Goal: Information Seeking & Learning: Learn about a topic

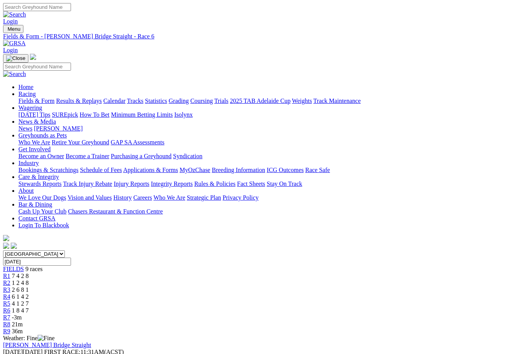
click at [10, 300] on span "R5" at bounding box center [6, 303] width 7 height 7
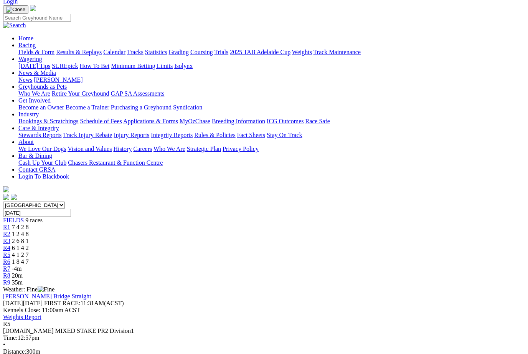
scroll to position [63, 0]
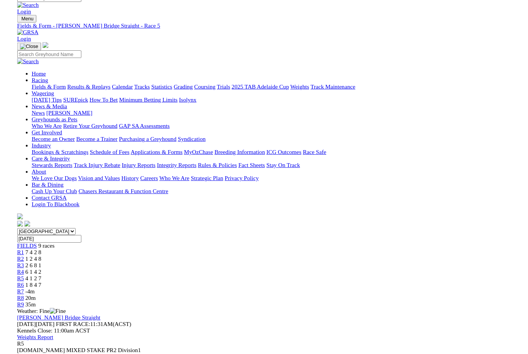
scroll to position [76, 0]
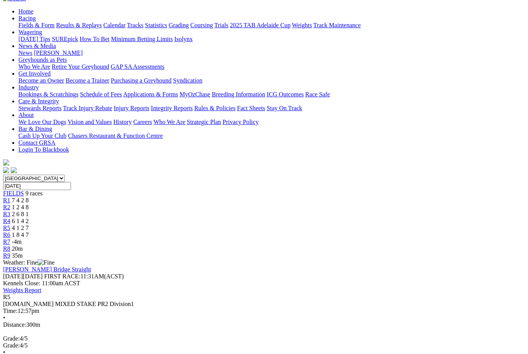
click at [10, 238] on span "R7" at bounding box center [6, 241] width 7 height 7
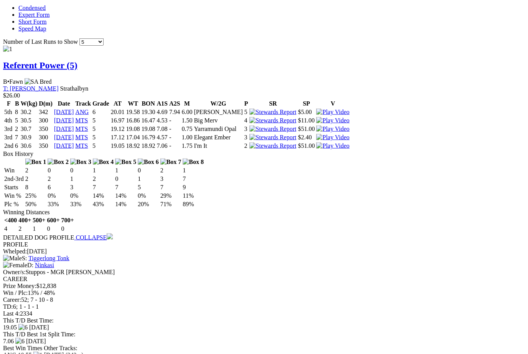
scroll to position [692, 0]
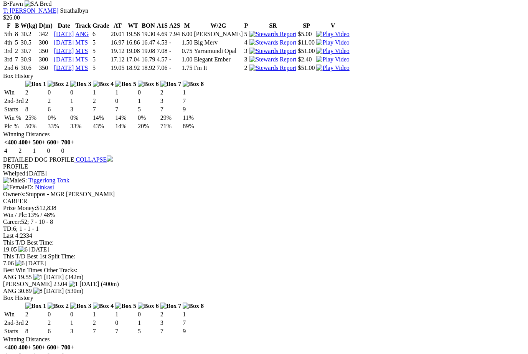
scroll to position [741, 0]
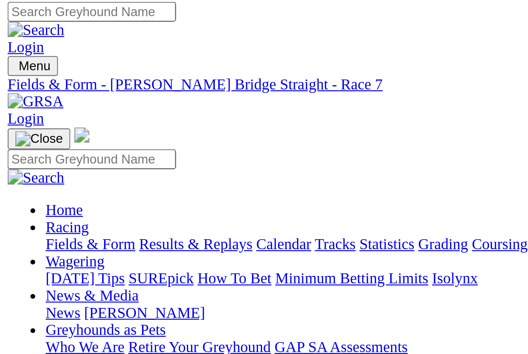
scroll to position [0, 0]
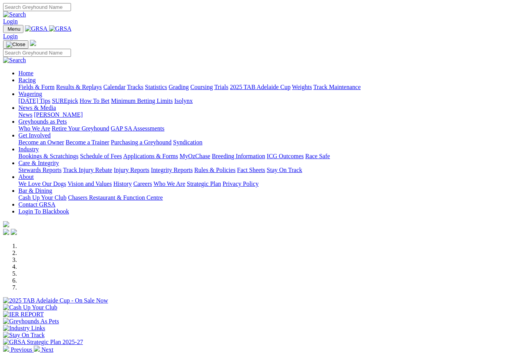
click at [36, 77] on link "Racing" at bounding box center [26, 80] width 17 height 7
click at [102, 84] on link "Results & Replays" at bounding box center [79, 87] width 46 height 7
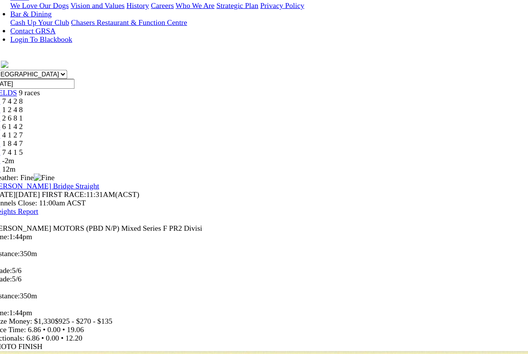
scroll to position [149, 0]
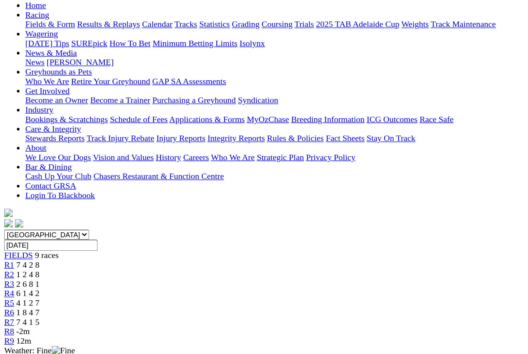
scroll to position [66, 0]
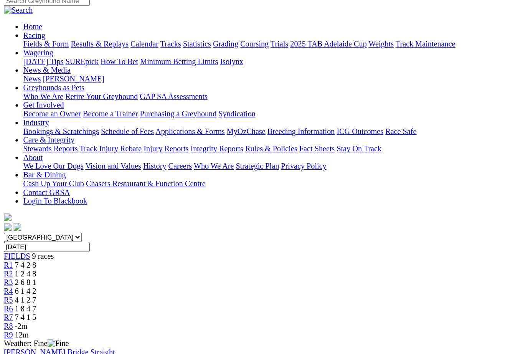
click at [24, 199] on span "FIELDS" at bounding box center [13, 202] width 21 height 7
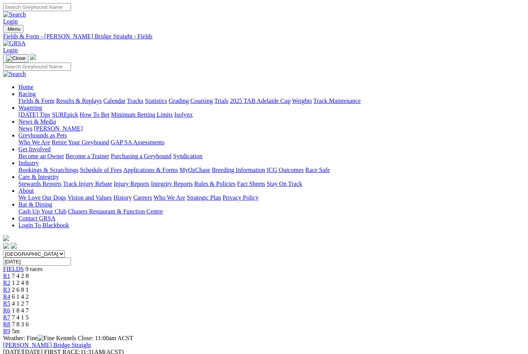
click at [99, 97] on link "Results & Replays" at bounding box center [79, 100] width 46 height 7
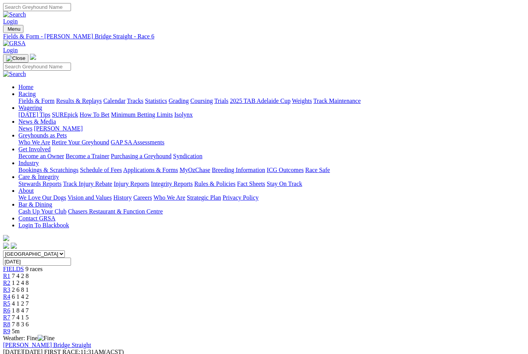
click at [10, 300] on link "R5" at bounding box center [6, 303] width 7 height 7
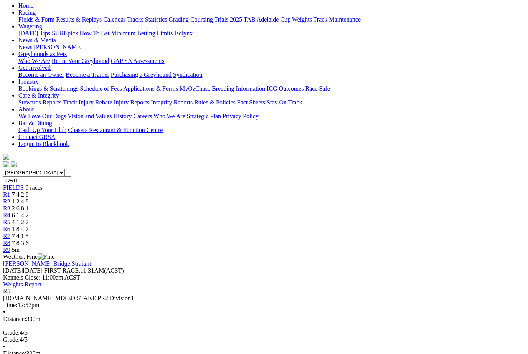
scroll to position [80, 0]
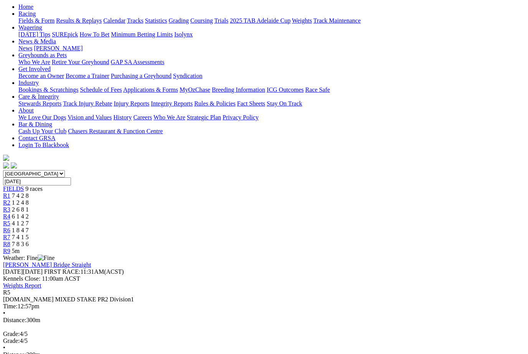
click at [10, 234] on link "R7" at bounding box center [6, 237] width 7 height 7
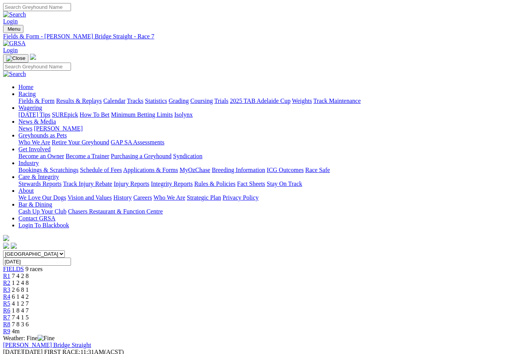
click at [29, 97] on link "Fields & Form" at bounding box center [36, 100] width 36 height 7
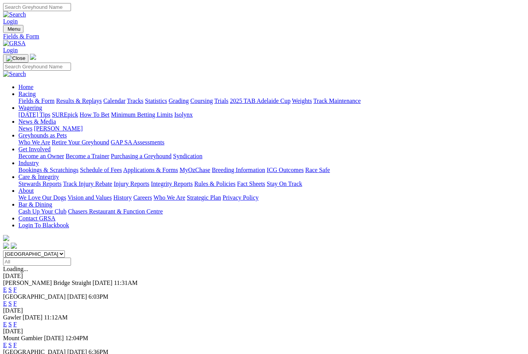
click at [39, 160] on link "Industry" at bounding box center [28, 163] width 20 height 7
click at [303, 166] on link "ICG Outcomes" at bounding box center [285, 169] width 37 height 7
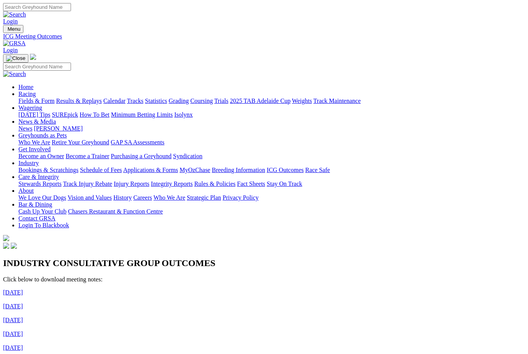
click at [23, 289] on link "June 17, 2022" at bounding box center [13, 292] width 20 height 7
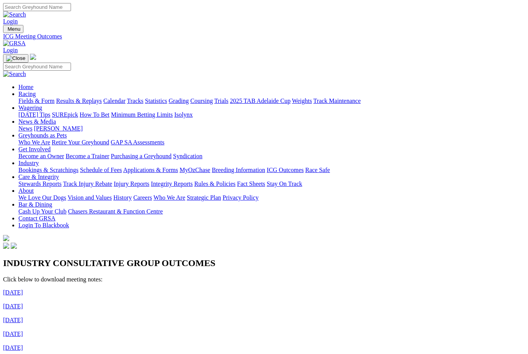
scroll to position [117, 5]
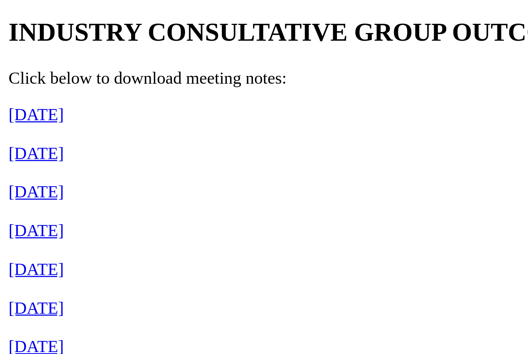
click at [23, 296] on link "[DATE]" at bounding box center [13, 299] width 20 height 7
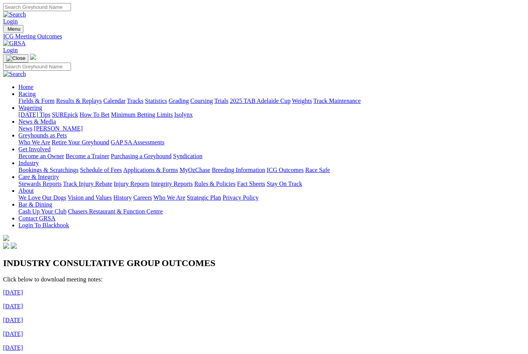
scroll to position [142, 0]
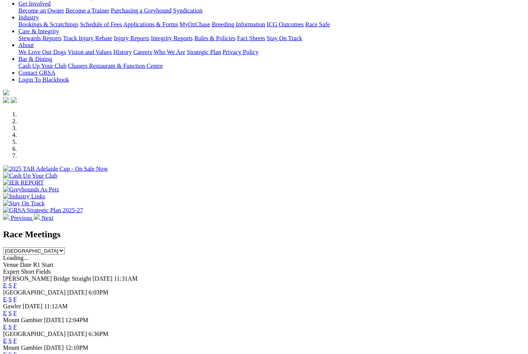
scroll to position [147, 0]
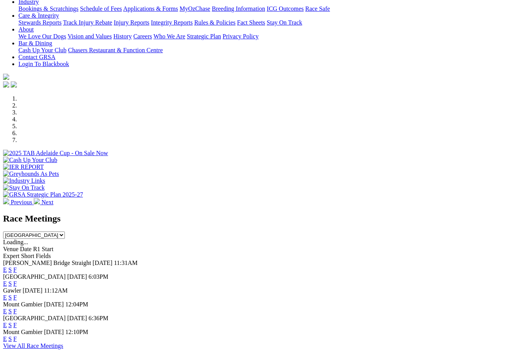
click at [17, 321] on link "F" at bounding box center [14, 324] width 3 height 7
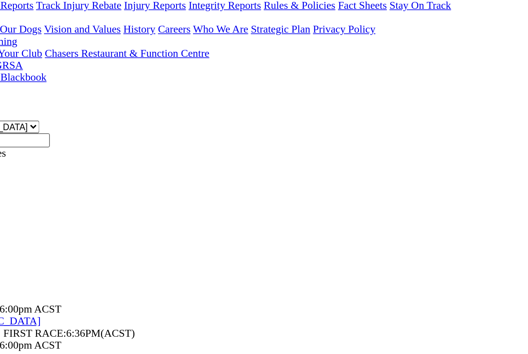
scroll to position [45, 0]
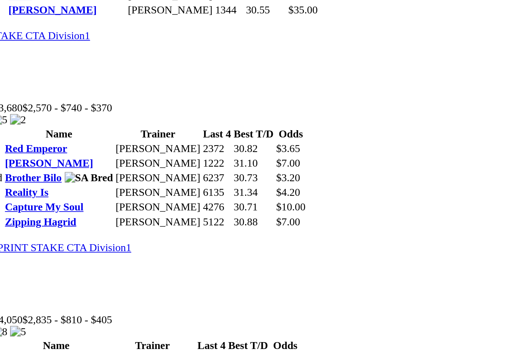
scroll to position [653, 0]
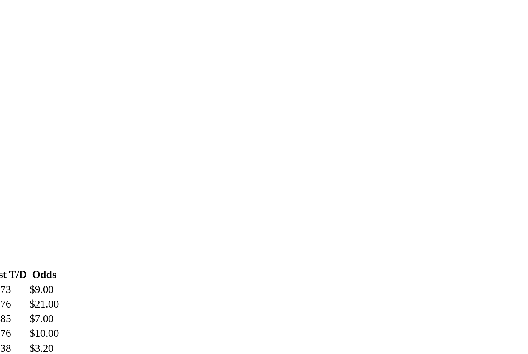
scroll to position [976, 0]
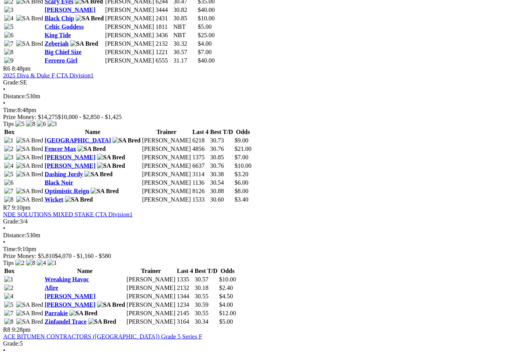
scroll to position [1010, 0]
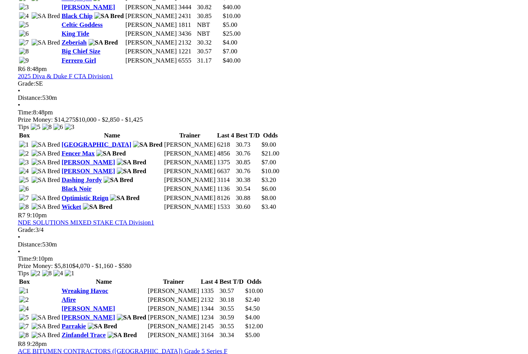
scroll to position [1003, 0]
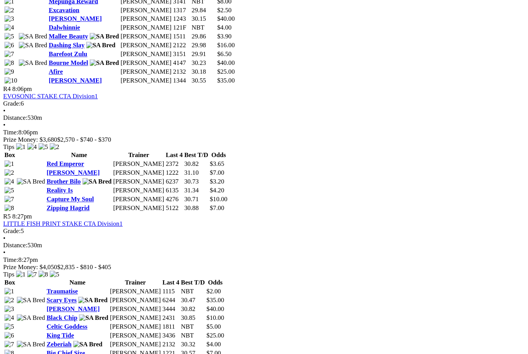
scroll to position [716, 0]
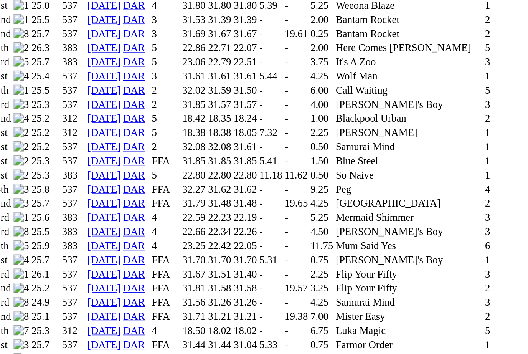
scroll to position [528, 0]
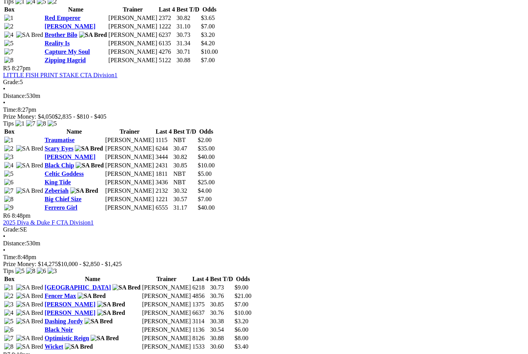
scroll to position [856, 7]
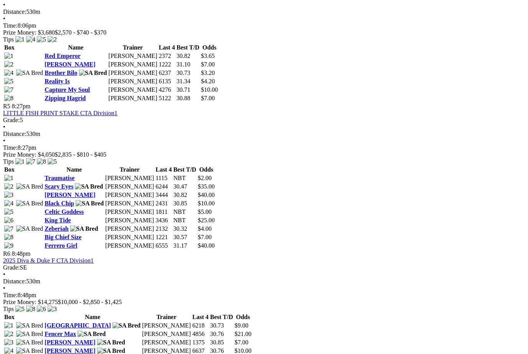
scroll to position [829, 0]
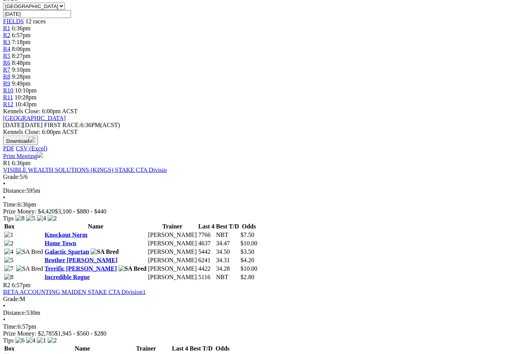
scroll to position [248, 0]
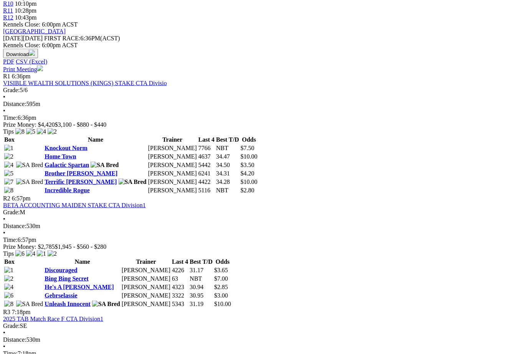
scroll to position [334, 0]
